Goal: Navigation & Orientation: Find specific page/section

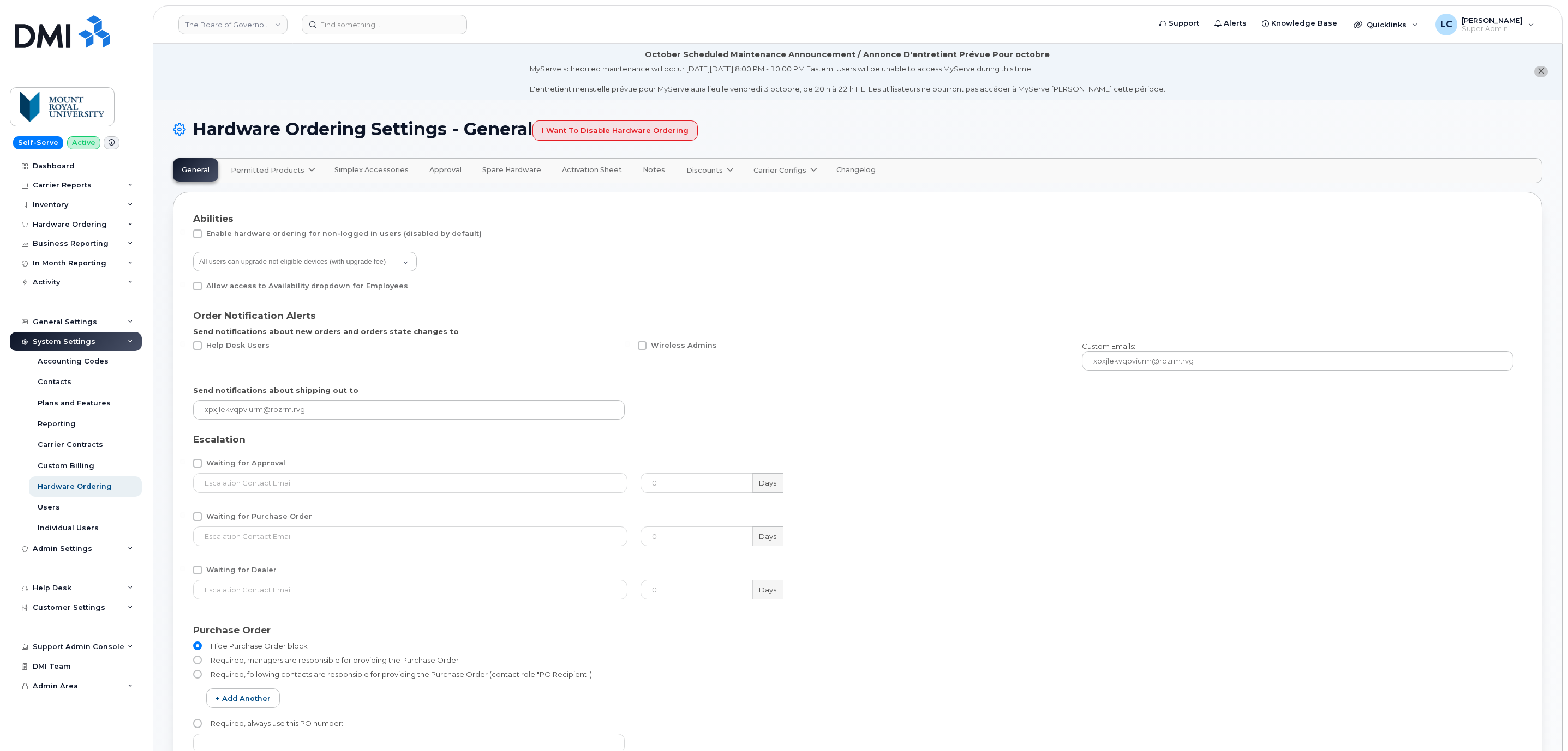
select select "admins"
click at [59, 167] on div "Dashboard" at bounding box center [54, 166] width 41 height 9
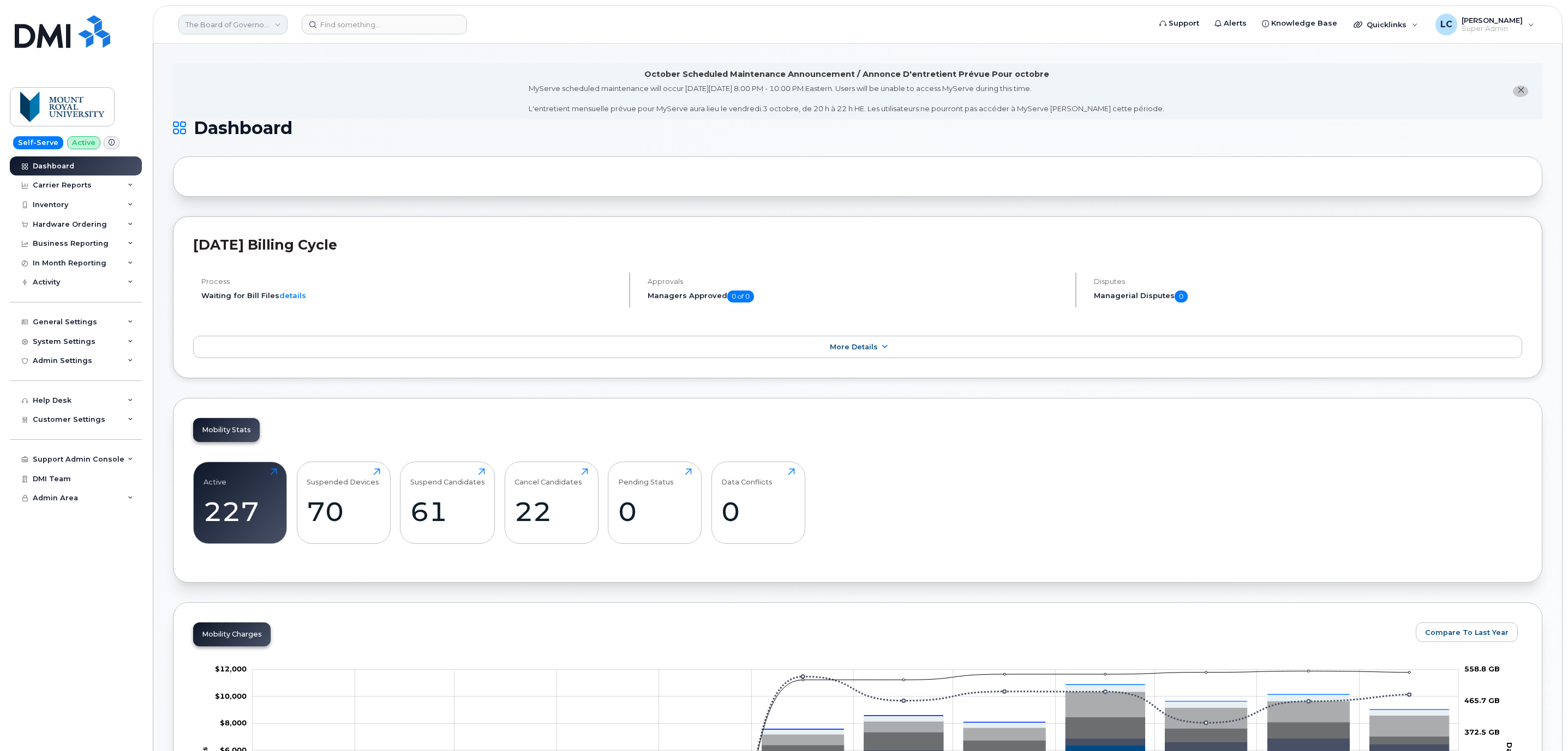
click at [245, 20] on link "The Board of Governors Of [GEOGRAPHIC_DATA]" at bounding box center [233, 24] width 109 height 20
click at [285, 51] on input at bounding box center [260, 52] width 143 height 20
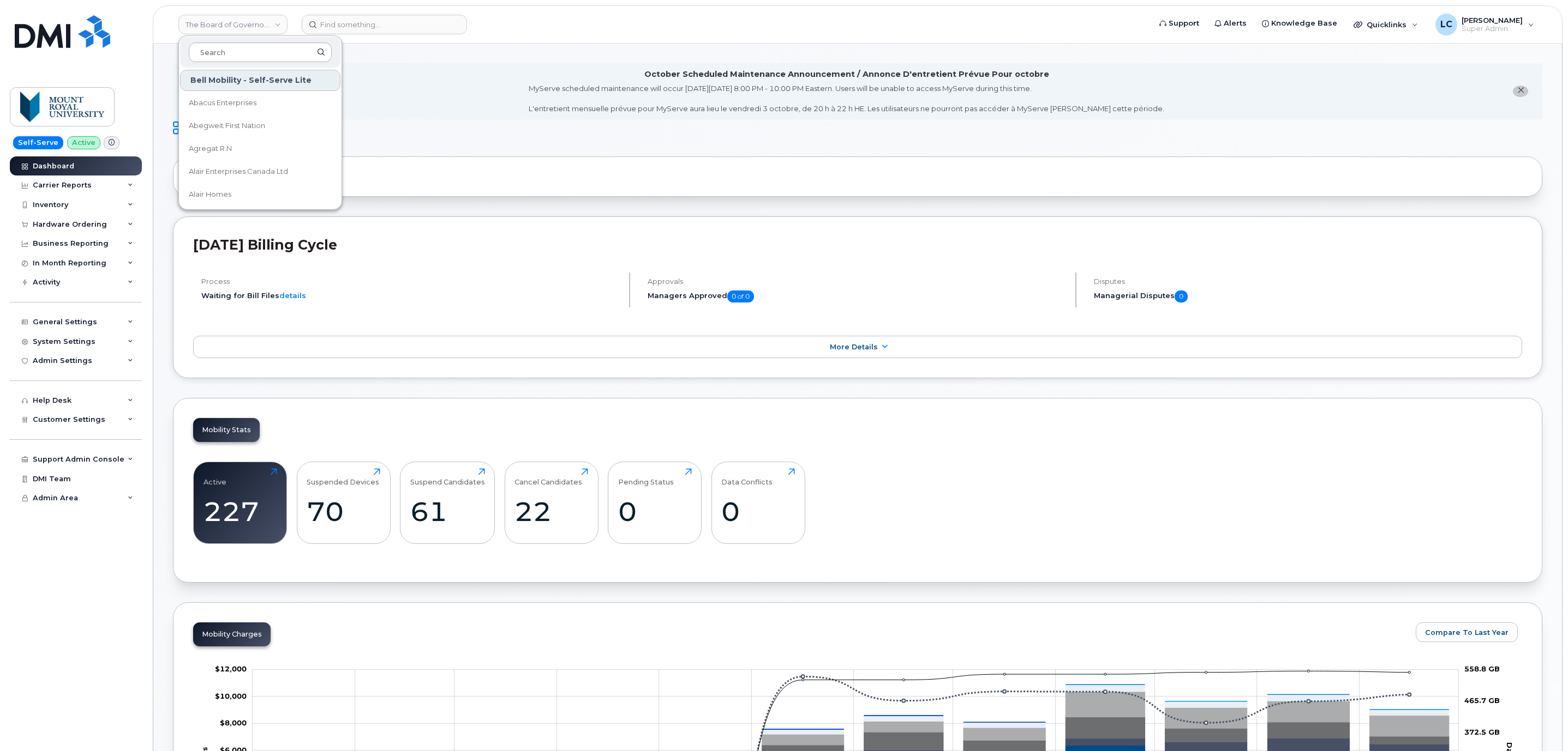
click at [285, 51] on input at bounding box center [260, 52] width 143 height 20
click at [287, 51] on input at bounding box center [260, 52] width 143 height 20
click at [63, 170] on div "Dashboard" at bounding box center [54, 166] width 41 height 9
click at [66, 163] on div "Dashboard" at bounding box center [54, 166] width 41 height 9
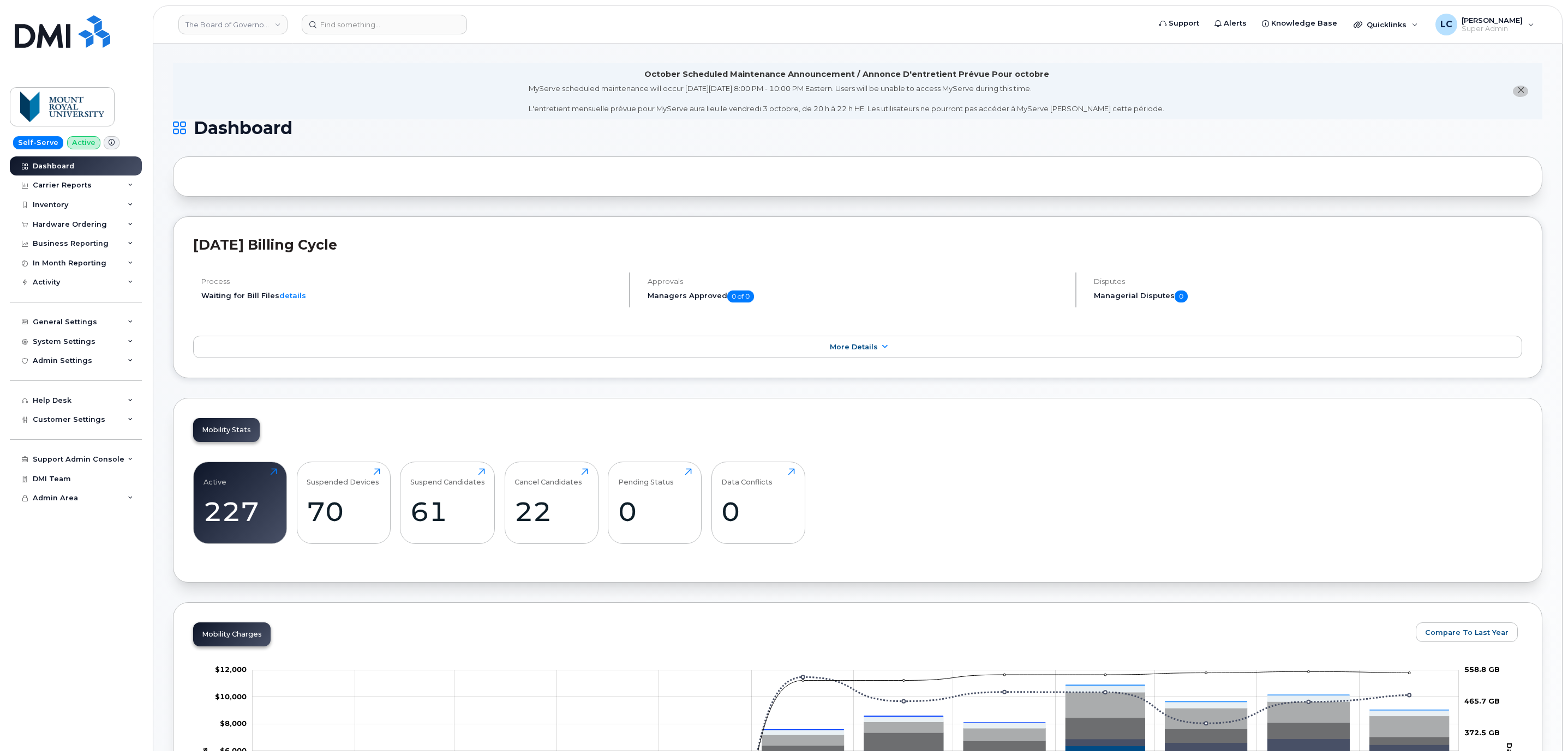
click at [365, 82] on li "October Scheduled Maintenance Announcement / Annonce D'entretient Prévue Pour o…" at bounding box center [857, 91] width 1369 height 56
click at [1516, 91] on span "close notification" at bounding box center [1520, 90] width 9 height 9
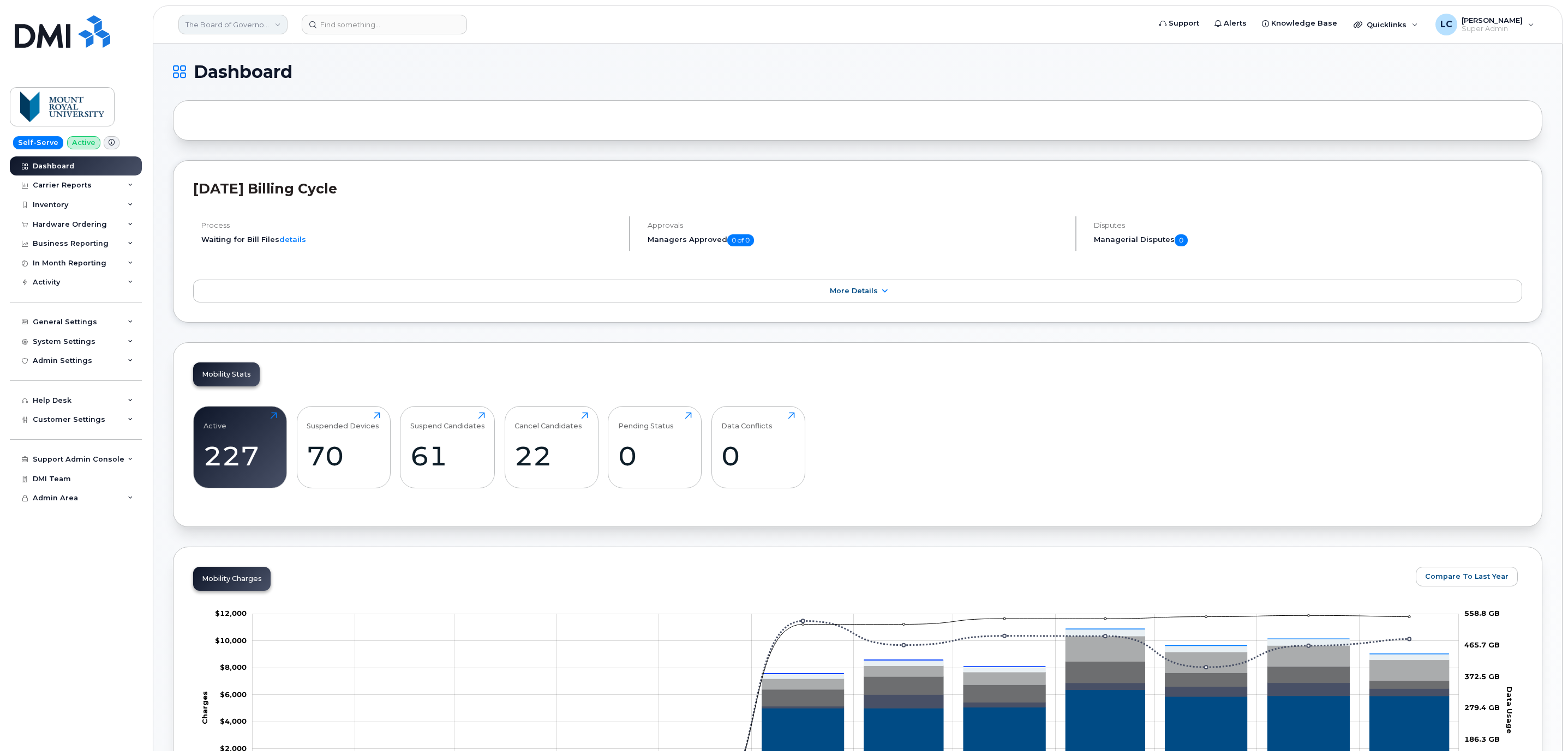
click at [271, 21] on link "The Board of Governors Of [GEOGRAPHIC_DATA]" at bounding box center [233, 24] width 109 height 20
click at [252, 56] on input at bounding box center [260, 52] width 143 height 20
click at [253, 56] on input at bounding box center [260, 52] width 143 height 20
